Goal: Understand process/instructions: Learn how to perform a task or action

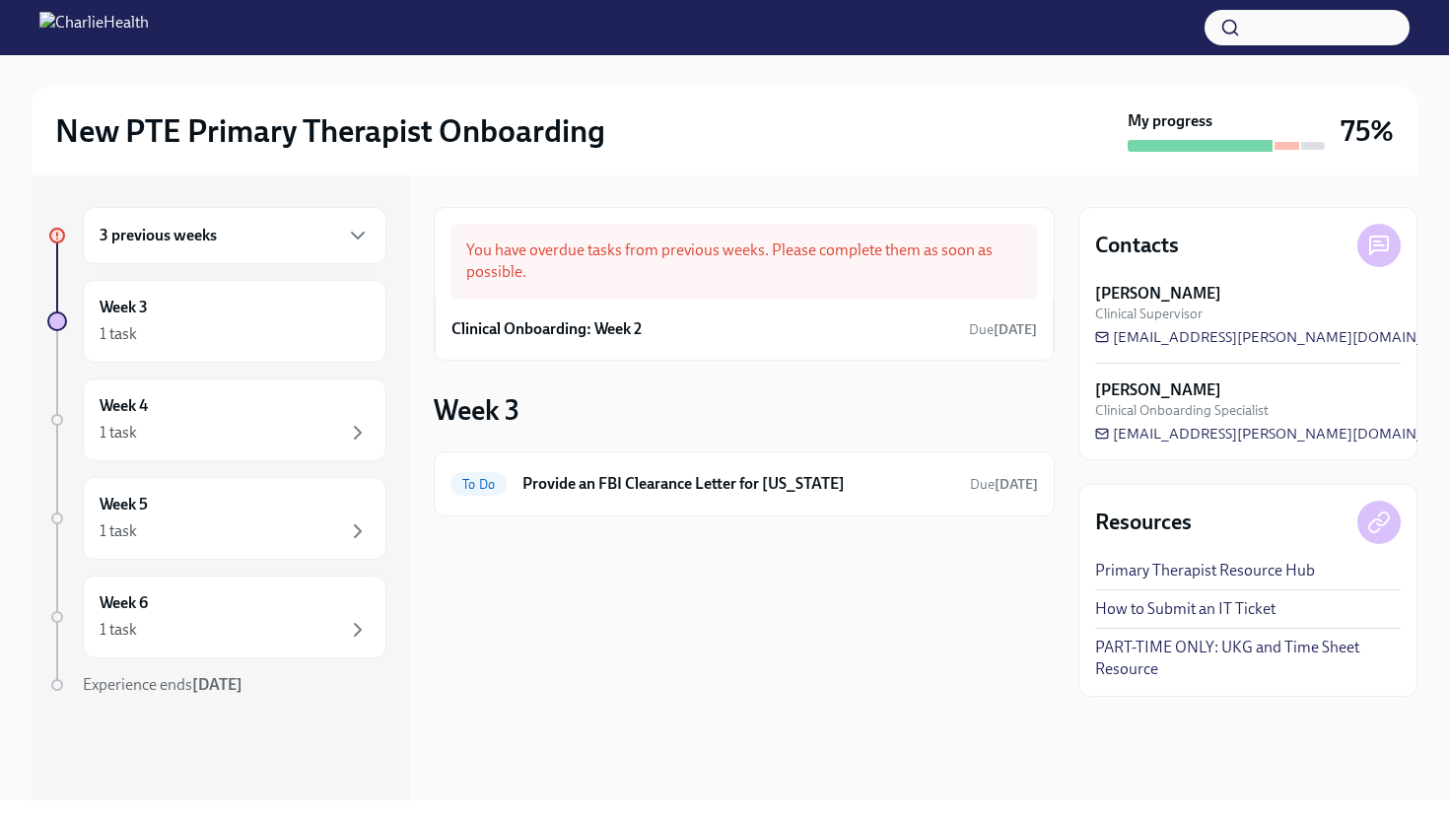
click at [318, 249] on div "3 previous weeks" at bounding box center [235, 235] width 304 height 57
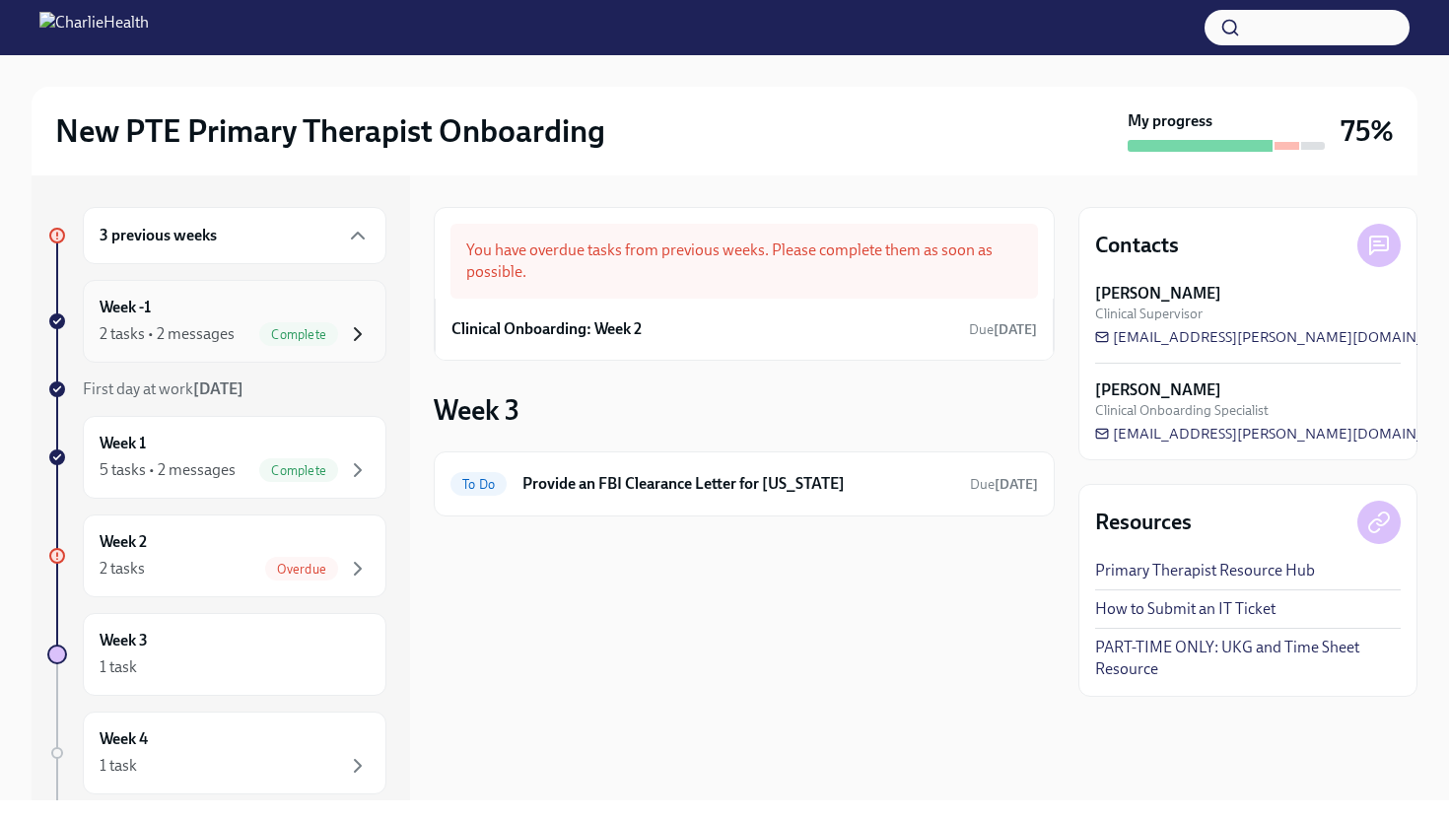
click at [363, 330] on icon "button" at bounding box center [358, 334] width 24 height 24
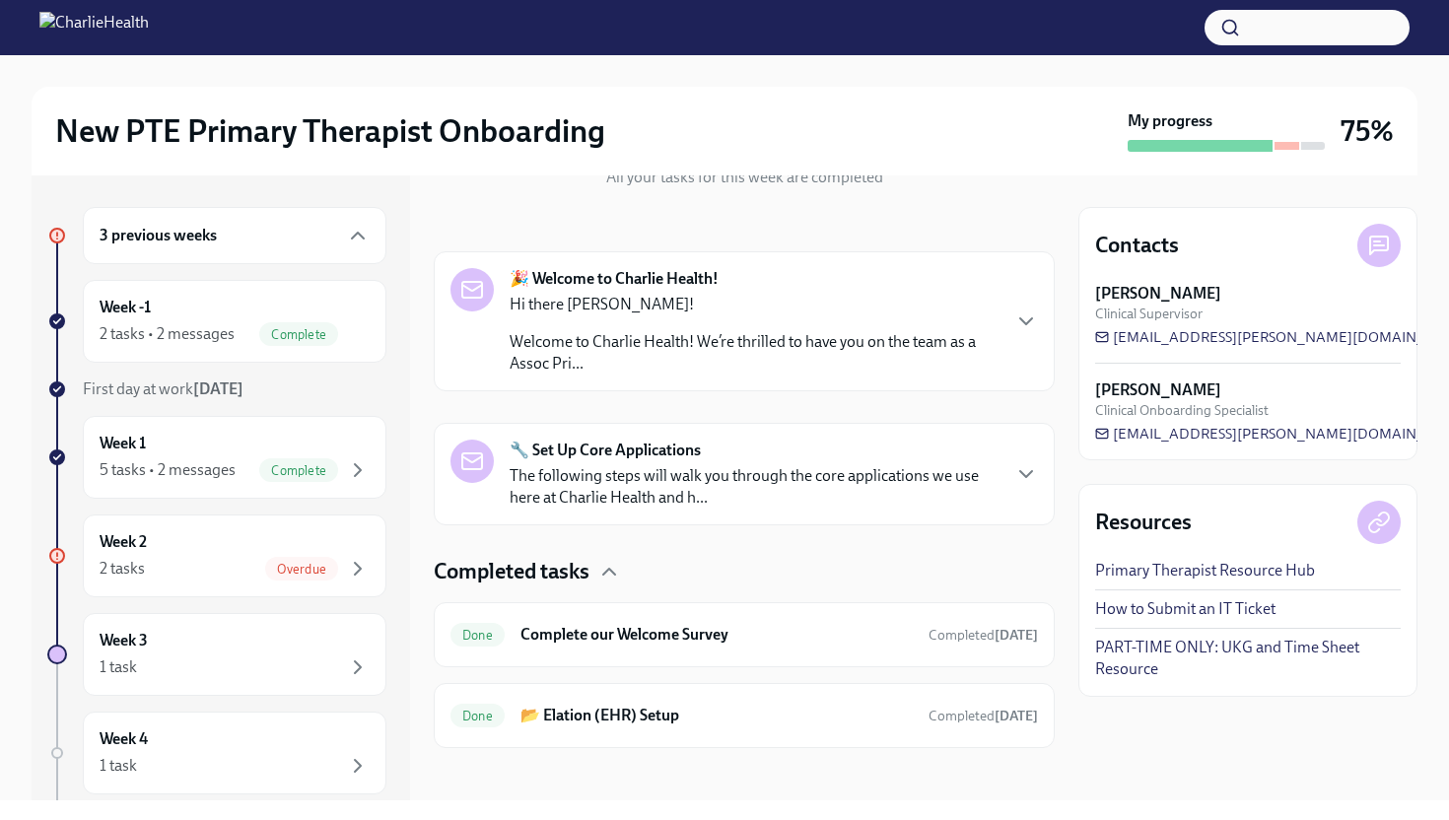
scroll to position [260, 0]
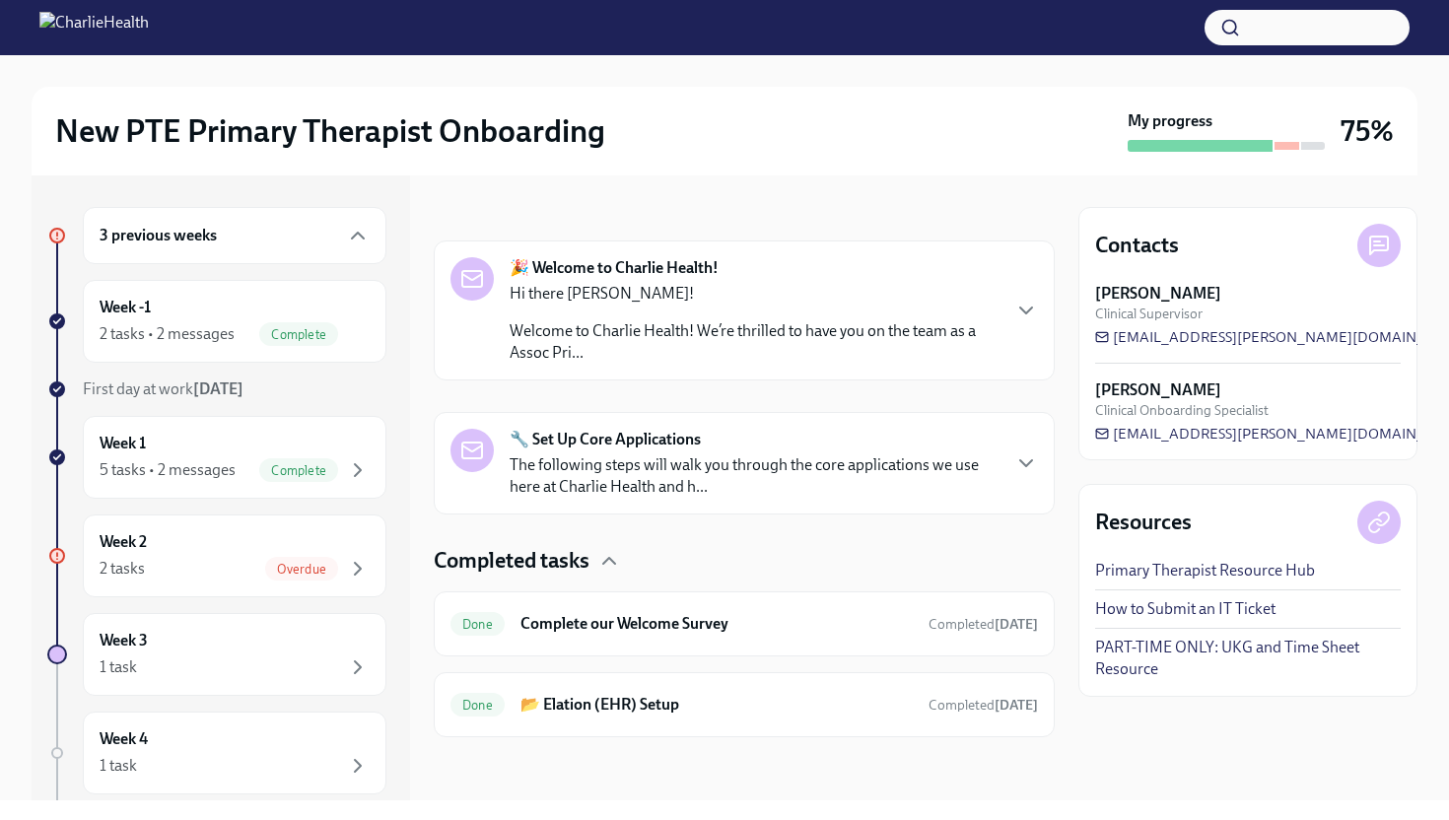
click at [983, 460] on p "The following steps will walk you through the core applications we use here at …" at bounding box center [754, 475] width 489 height 43
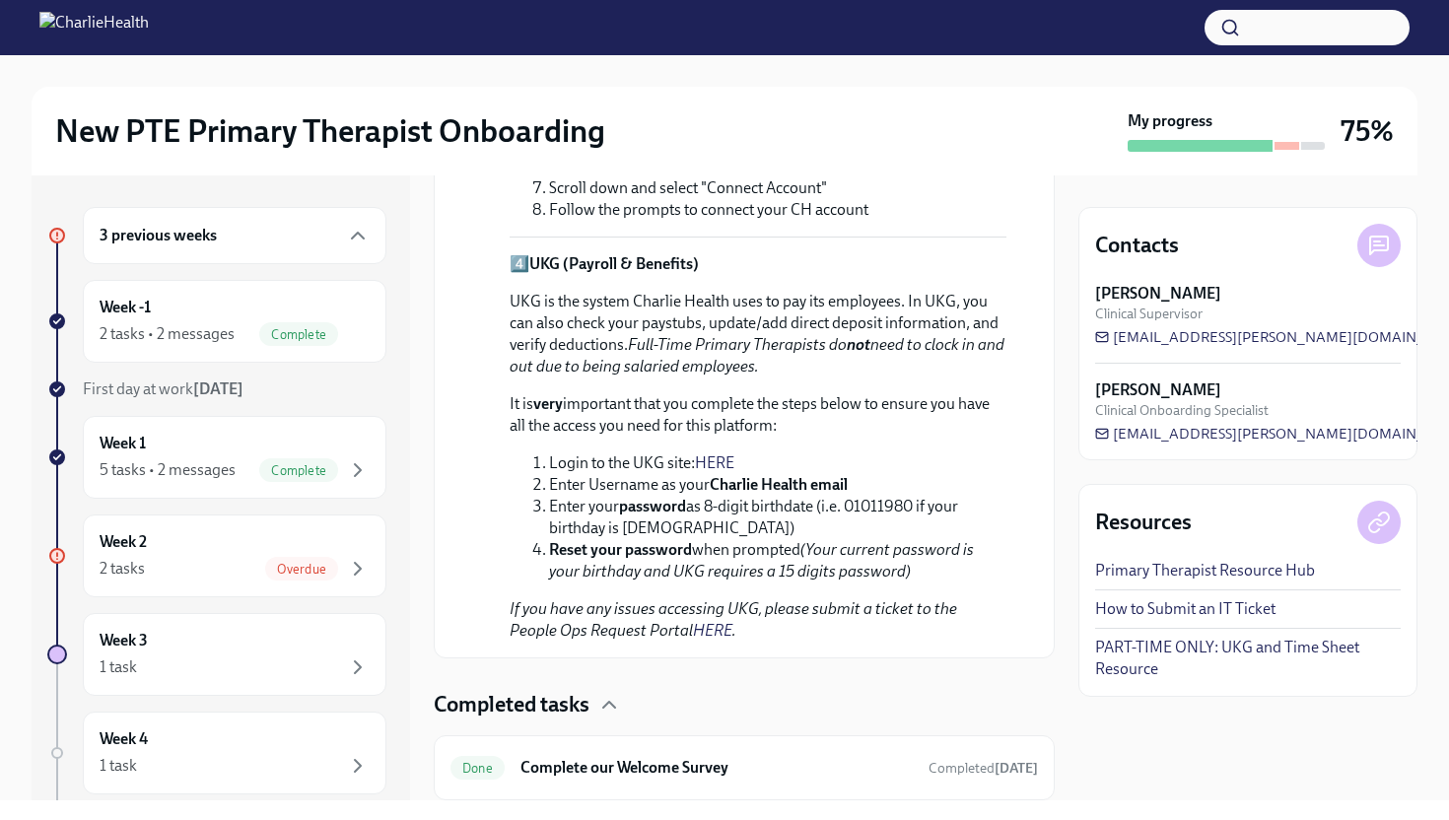
scroll to position [1707, 0]
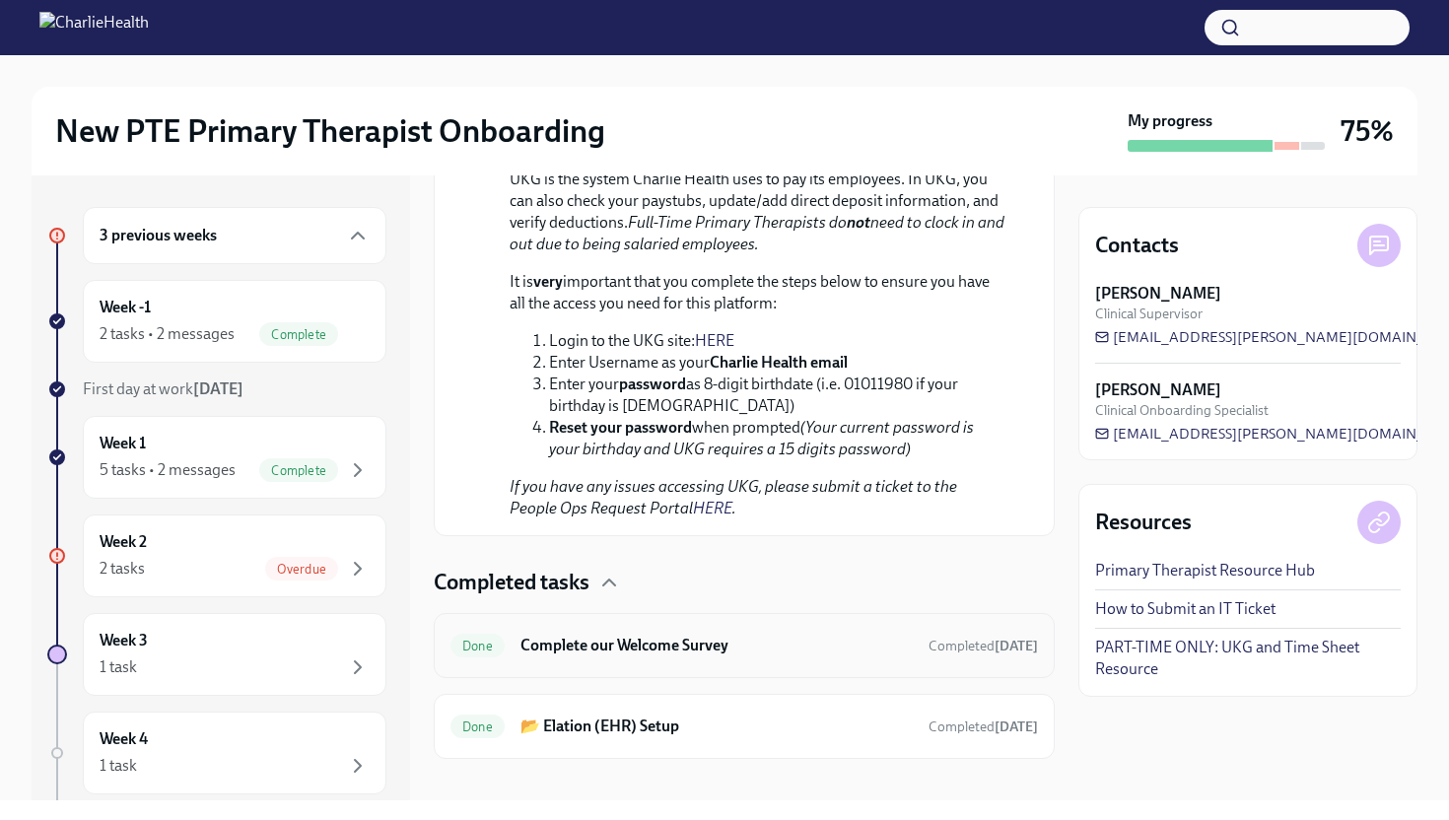
click at [760, 635] on h6 "Complete our Welcome Survey" at bounding box center [716, 646] width 392 height 22
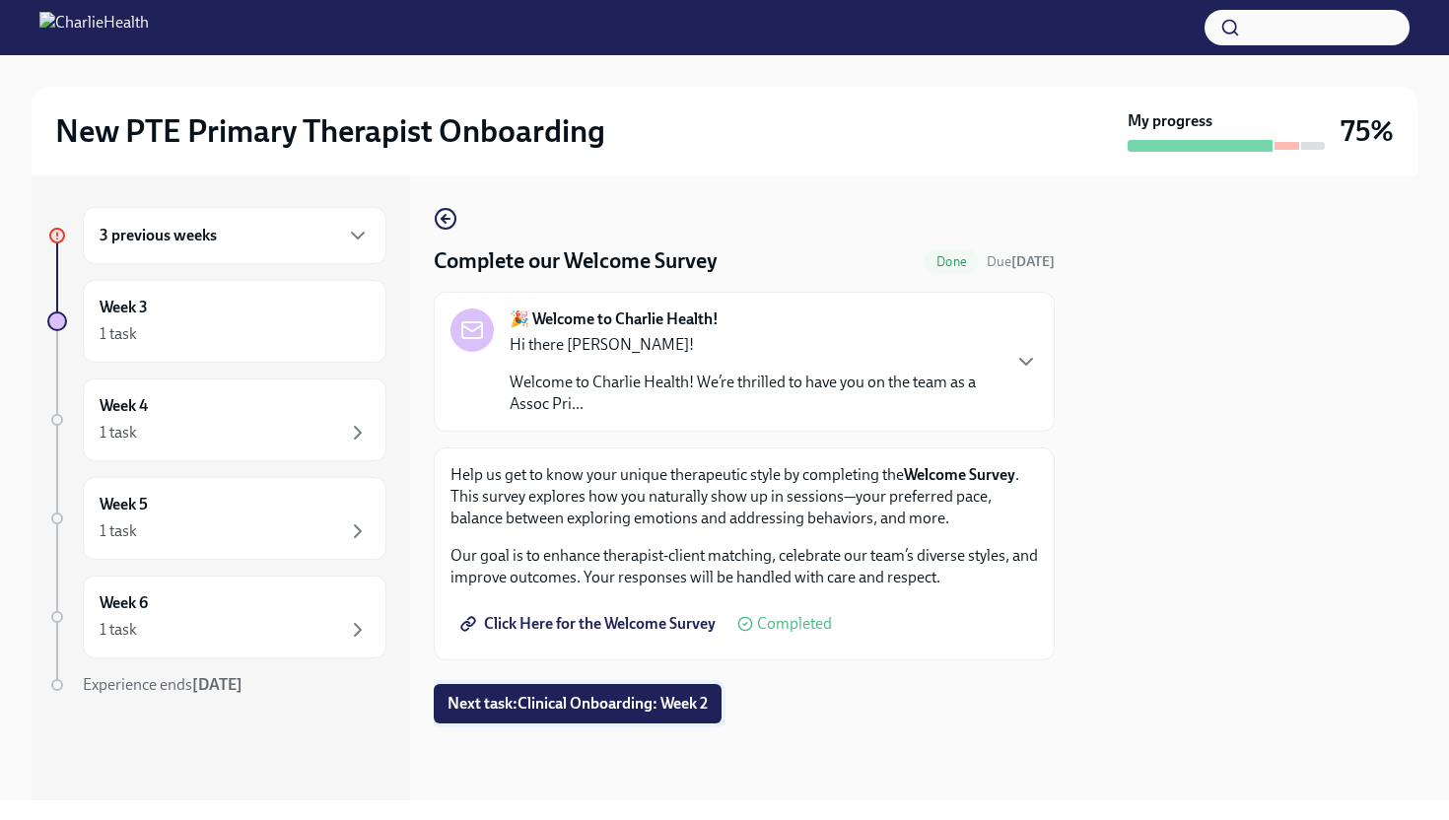
click at [556, 714] on span "Next task : Clinical Onboarding: Week 2" at bounding box center [577, 704] width 260 height 20
